Goal: Navigation & Orientation: Go to known website

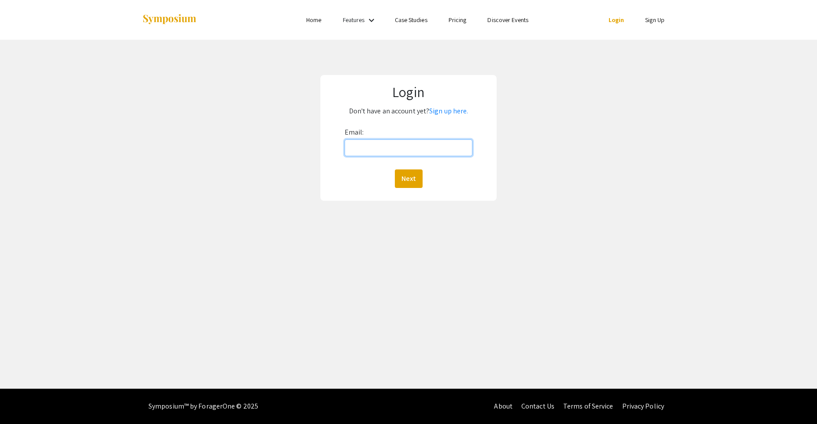
click at [393, 143] on input "Email:" at bounding box center [409, 147] width 128 height 17
paste input "[EMAIL_ADDRESS][DOMAIN_NAME]"
type input "[EMAIL_ADDRESS][DOMAIN_NAME]"
drag, startPoint x: 404, startPoint y: 145, endPoint x: 192, endPoint y: 130, distance: 212.6
click at [192, 130] on div "Login Don't have an account yet? Sign up here. Email: [EMAIL_ADDRESS][DOMAIN_NA…" at bounding box center [408, 138] width 831 height 196
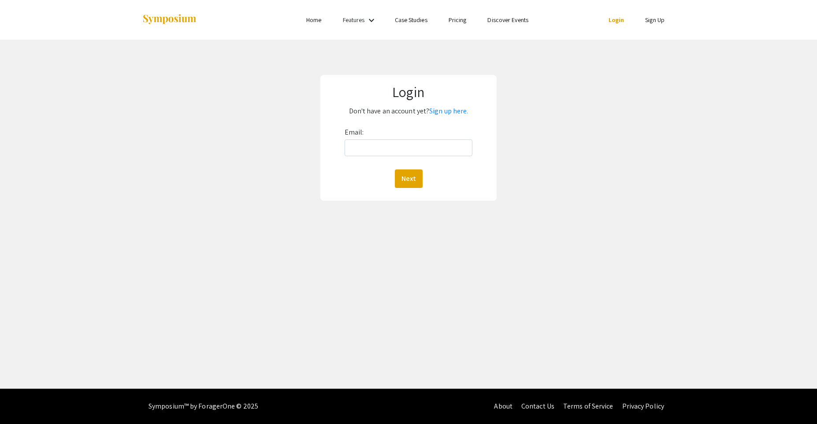
click at [306, 21] on li "Home" at bounding box center [314, 20] width 36 height 11
click at [310, 20] on link "Home" at bounding box center [313, 20] width 15 height 8
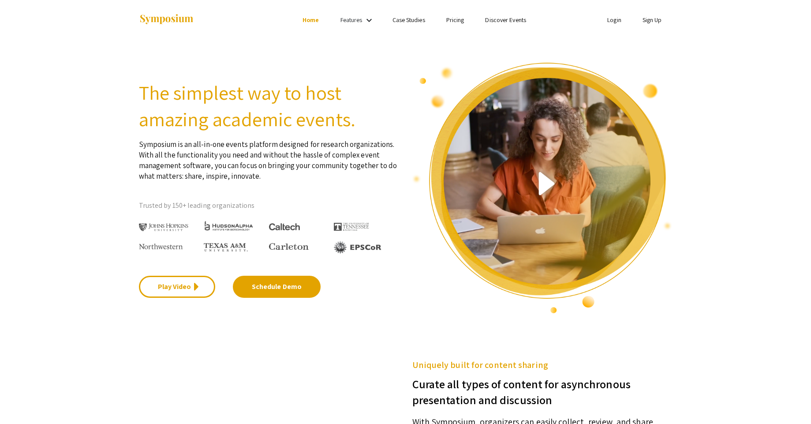
click at [369, 19] on mat-icon "keyboard_arrow_down" at bounding box center [369, 20] width 11 height 11
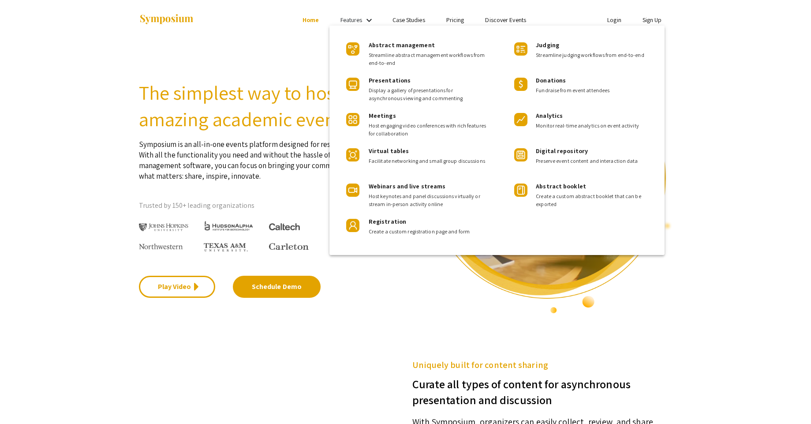
click at [274, 123] on div at bounding box center [405, 212] width 811 height 424
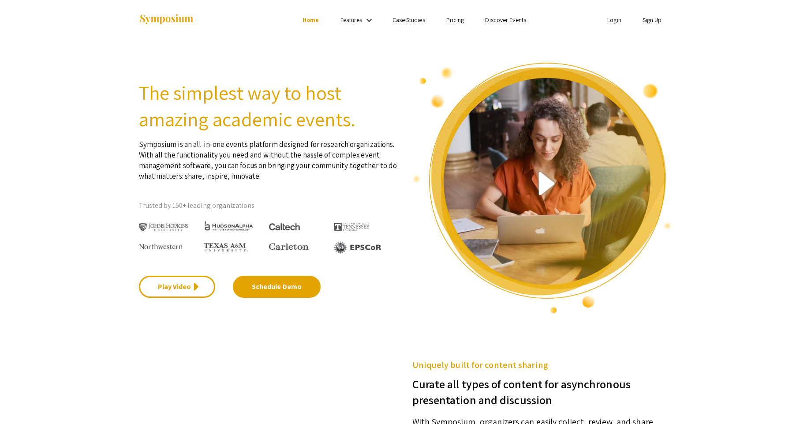
click at [408, 18] on link "Case Studies" at bounding box center [408, 20] width 33 height 8
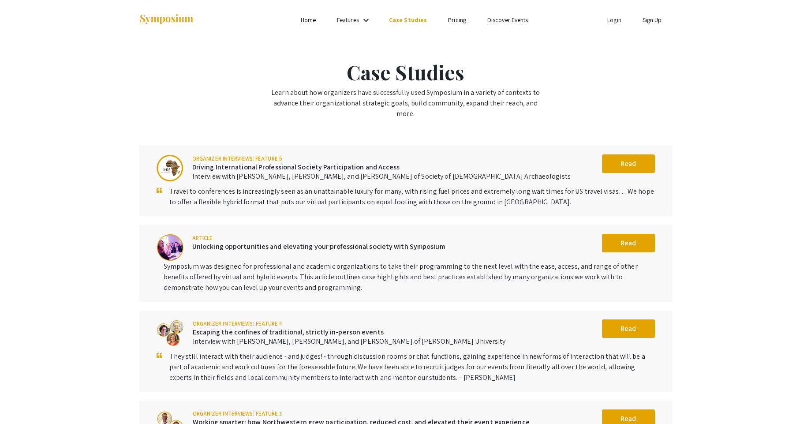
click at [451, 19] on link "Pricing" at bounding box center [457, 20] width 18 height 8
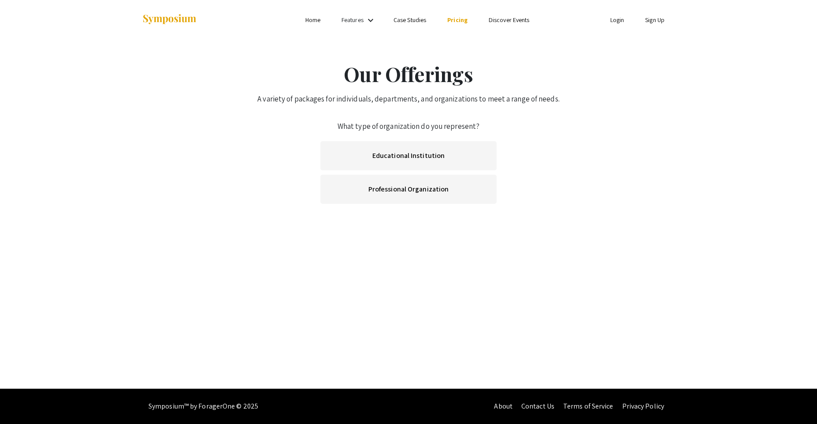
click at [494, 17] on link "Discover Events" at bounding box center [509, 20] width 41 height 8
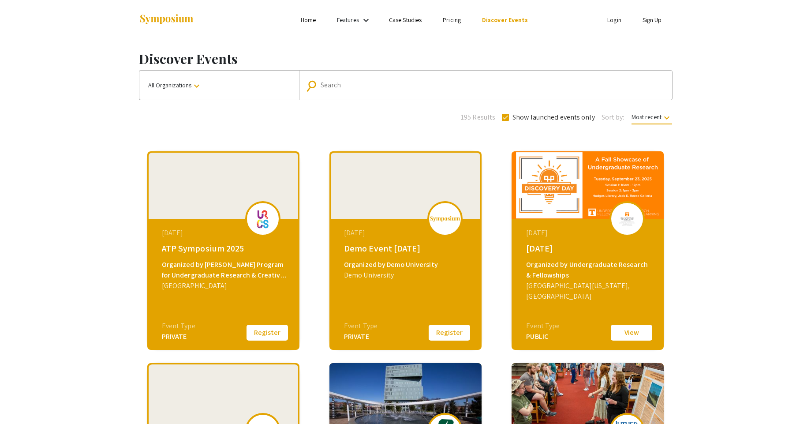
click at [605, 19] on li "Login" at bounding box center [614, 20] width 35 height 11
click at [611, 20] on link "Login" at bounding box center [614, 20] width 14 height 8
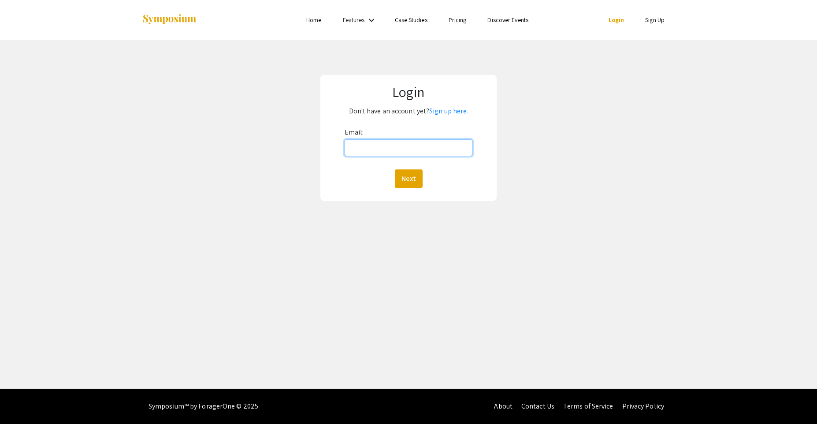
click at [360, 153] on input "Email:" at bounding box center [409, 147] width 128 height 17
paste input "[EMAIL_ADDRESS][DOMAIN_NAME]"
type input "[EMAIL_ADDRESS][DOMAIN_NAME]"
click at [399, 180] on button "Next" at bounding box center [409, 178] width 28 height 19
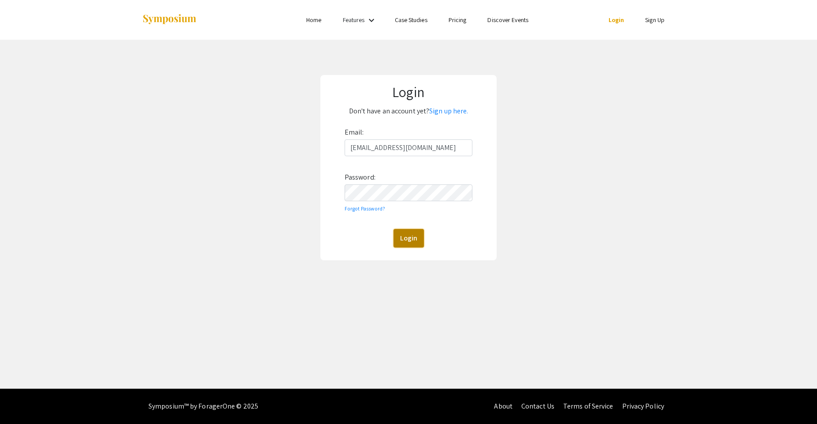
click at [409, 241] on button "Login" at bounding box center [409, 238] width 30 height 19
click at [406, 238] on button "Login" at bounding box center [409, 238] width 30 height 19
click at [418, 150] on input "[EMAIL_ADDRESS][DOMAIN_NAME]" at bounding box center [409, 147] width 128 height 17
